Goal: Task Accomplishment & Management: Manage account settings

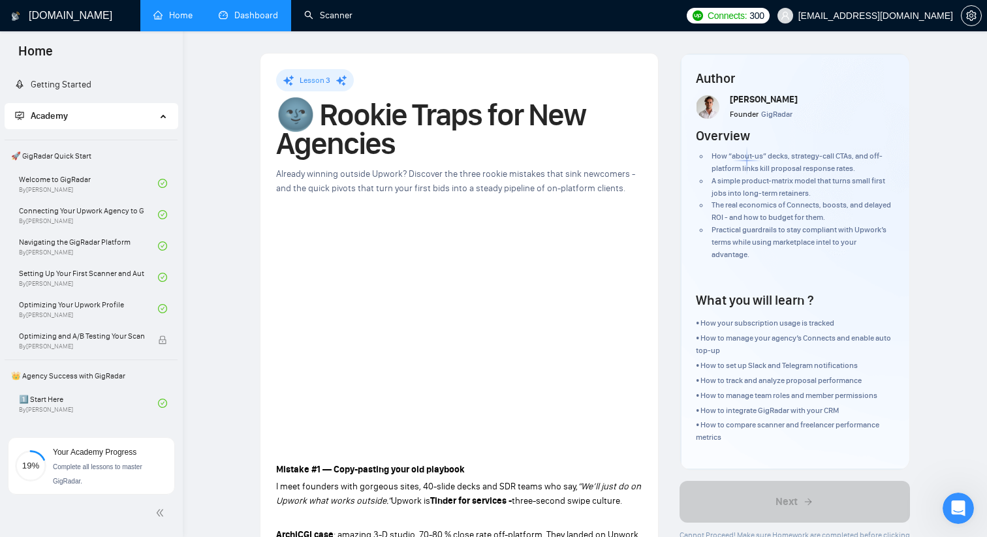
scroll to position [99, 0]
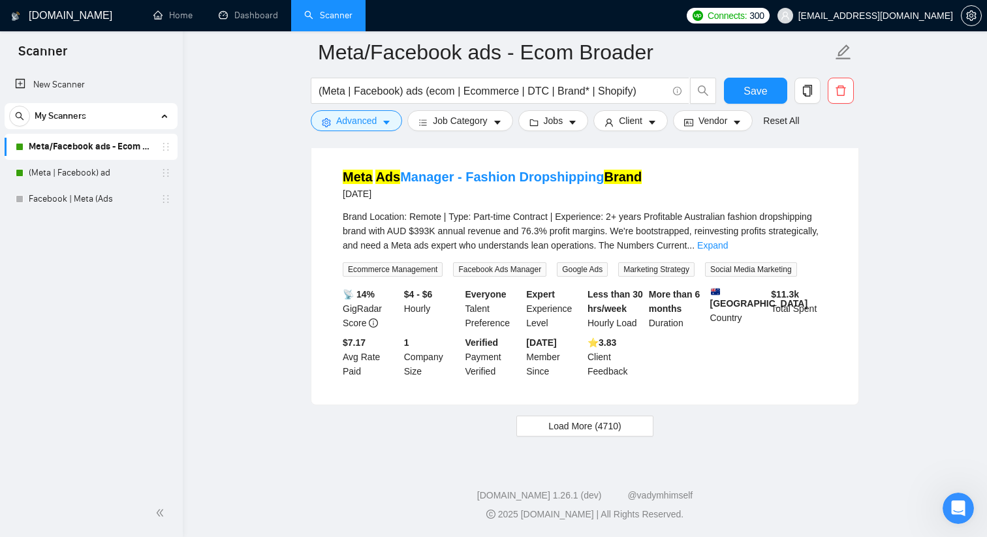
click at [126, 145] on link "Meta/Facebook ads - Ecom Broader" at bounding box center [91, 147] width 124 height 26
click at [55, 172] on link "(Meta | Facebook) ad" at bounding box center [91, 173] width 124 height 26
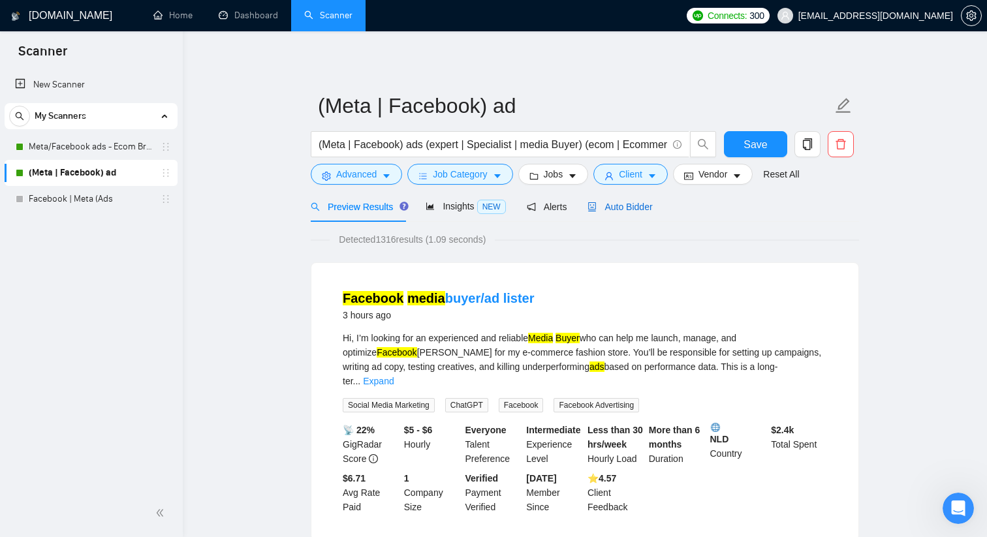
click at [641, 205] on span "Auto Bidder" at bounding box center [620, 207] width 65 height 10
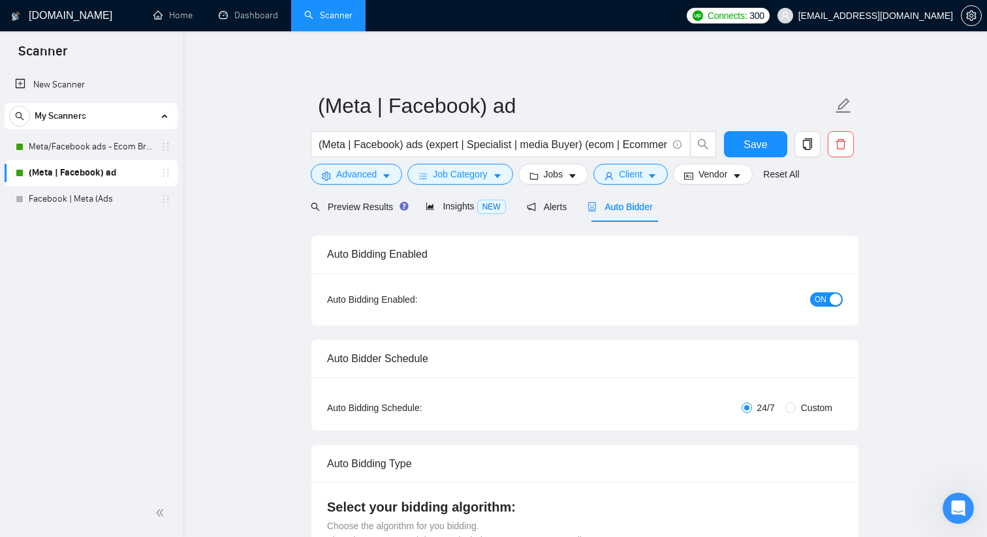
checkbox input "true"
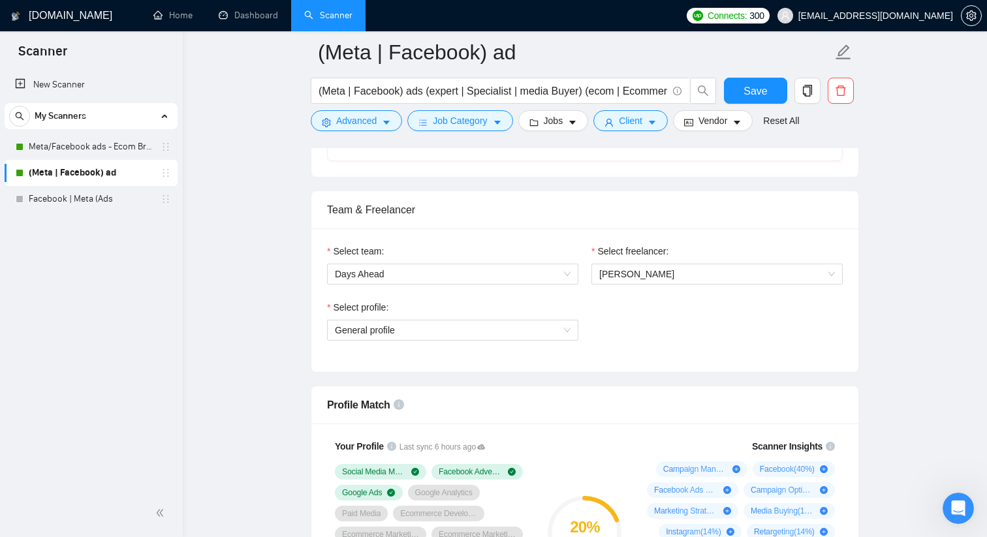
scroll to position [464, 0]
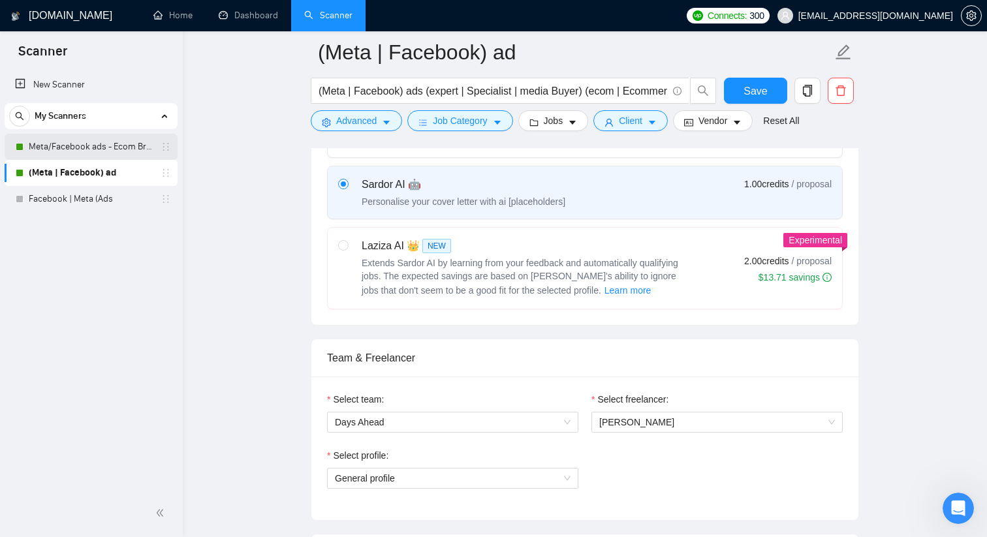
click at [84, 144] on link "Meta/Facebook ads - Ecom Broader" at bounding box center [91, 147] width 124 height 26
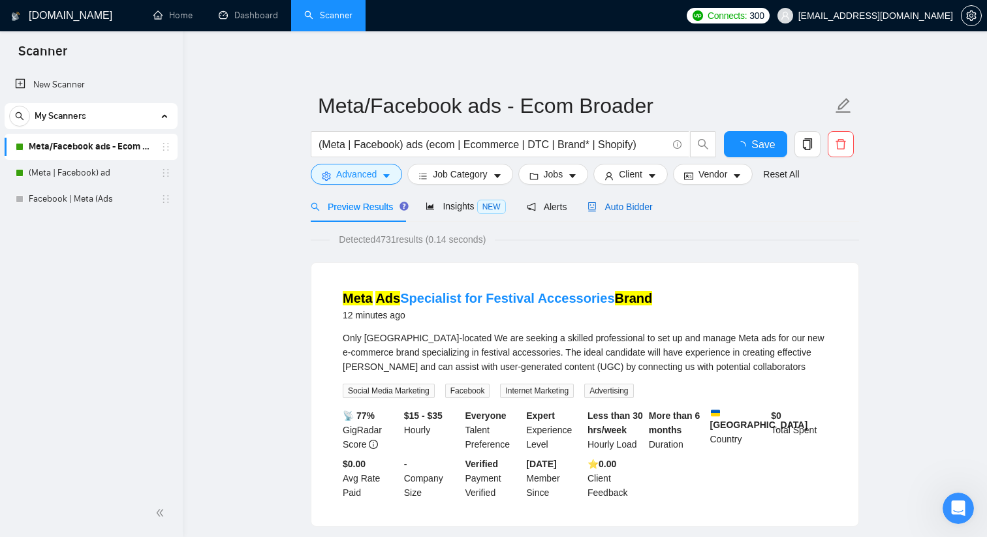
click at [613, 205] on span "Auto Bidder" at bounding box center [620, 207] width 65 height 10
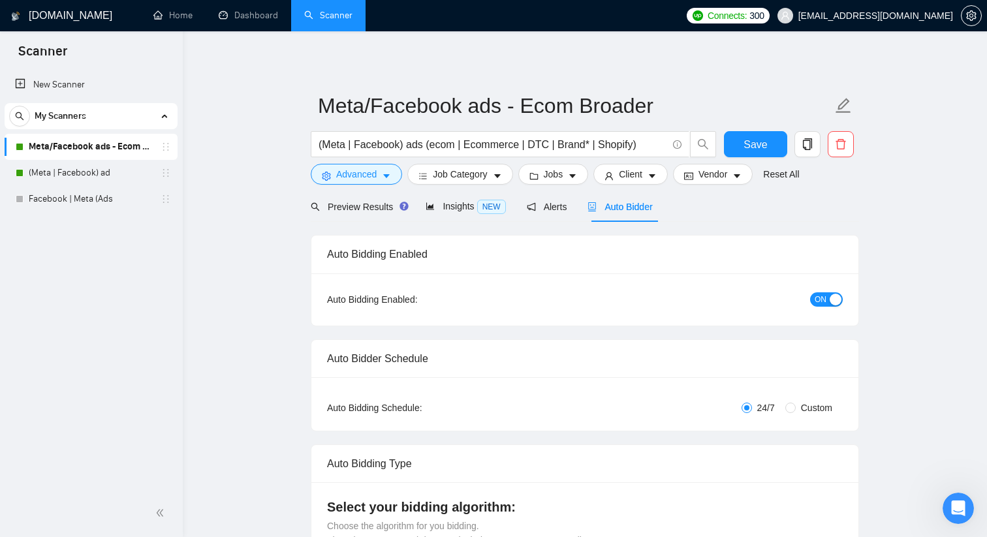
checkbox input "true"
